Goal: Subscribe to service/newsletter

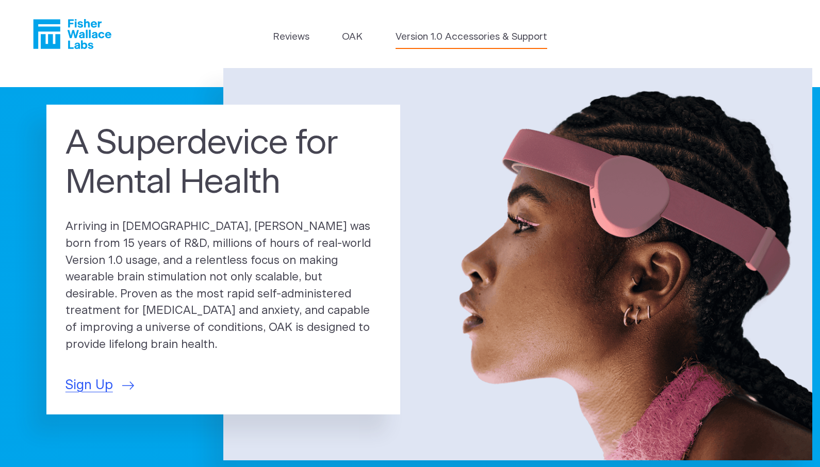
click at [472, 35] on link "Version 1.0 Accessories & Support" at bounding box center [471, 37] width 152 height 14
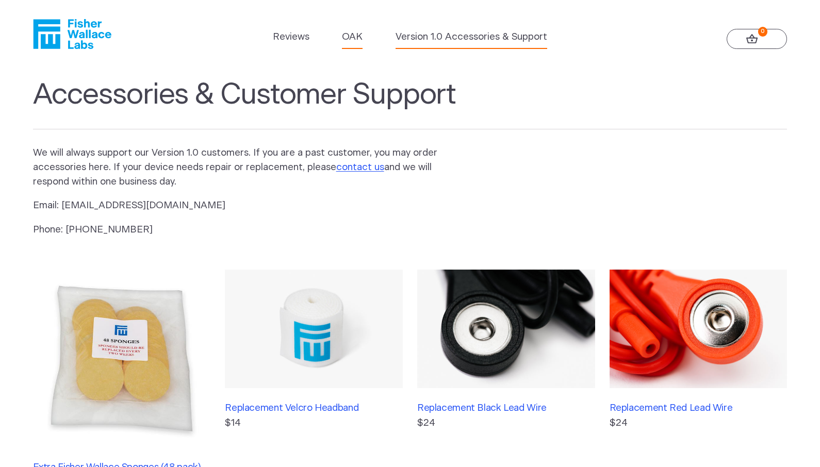
click at [347, 36] on link "OAK" at bounding box center [352, 37] width 21 height 14
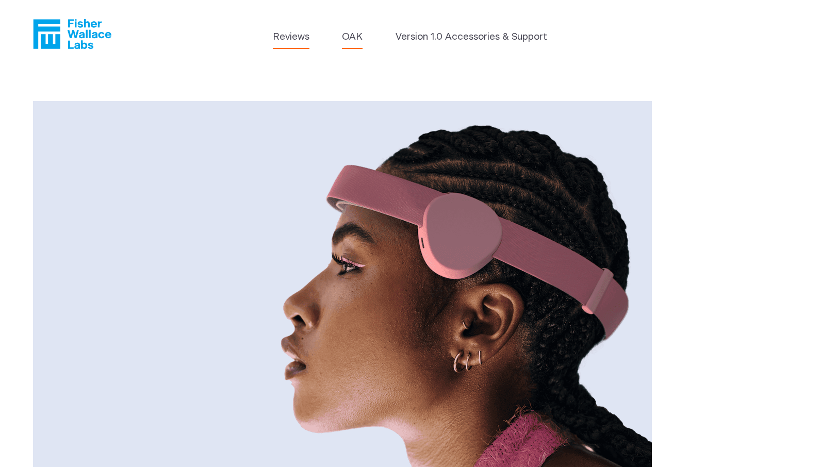
click at [290, 36] on link "Reviews" at bounding box center [291, 37] width 37 height 14
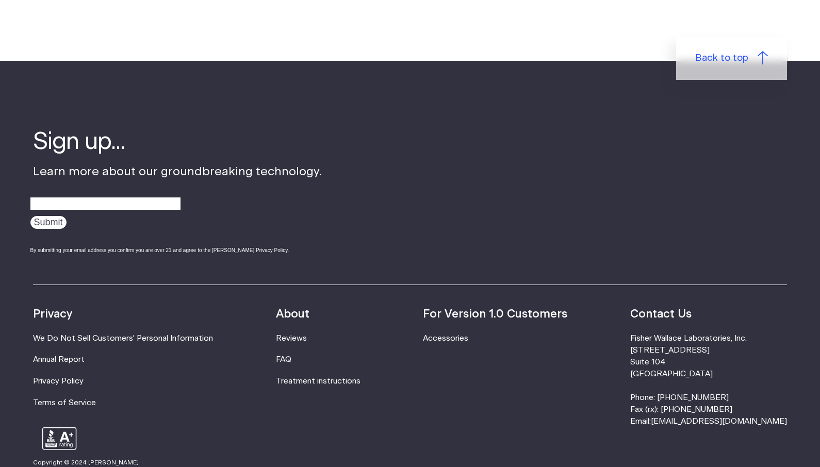
scroll to position [1214, 0]
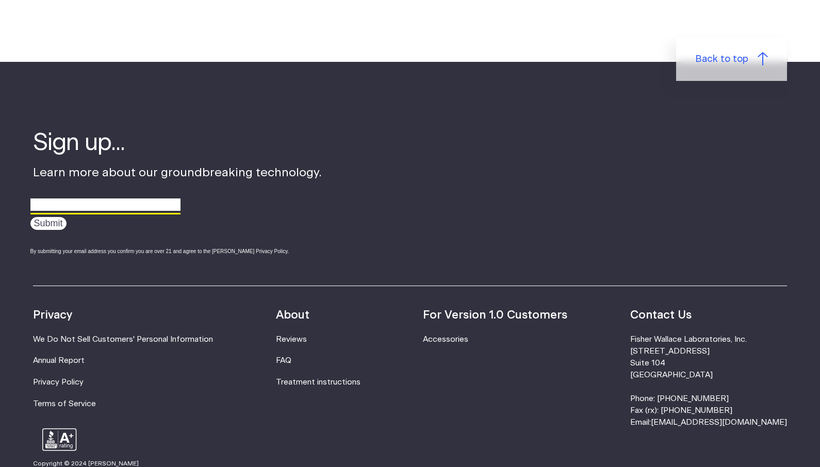
click at [83, 197] on input "email" at bounding box center [105, 205] width 150 height 16
type input "drlaurabarry@me.com"
click at [36, 217] on input "Submit" at bounding box center [48, 223] width 36 height 13
